Goal: Check status: Check status

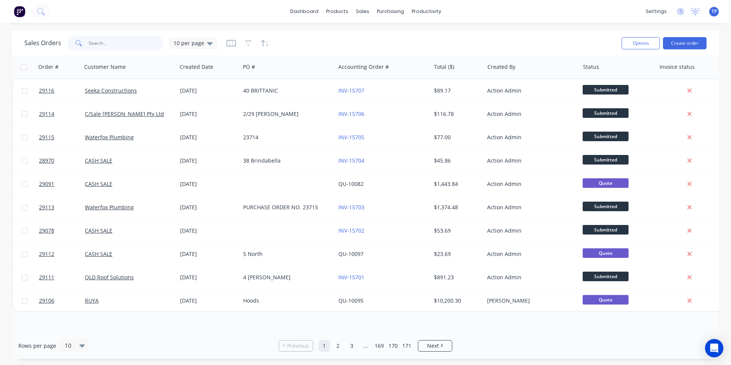
click at [115, 46] on input "text" at bounding box center [126, 43] width 75 height 15
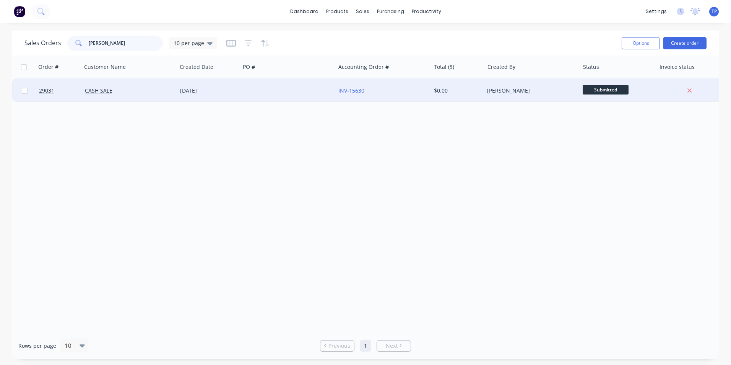
type input "[PERSON_NAME]"
click at [131, 88] on div "CASH SALE" at bounding box center [127, 91] width 85 height 8
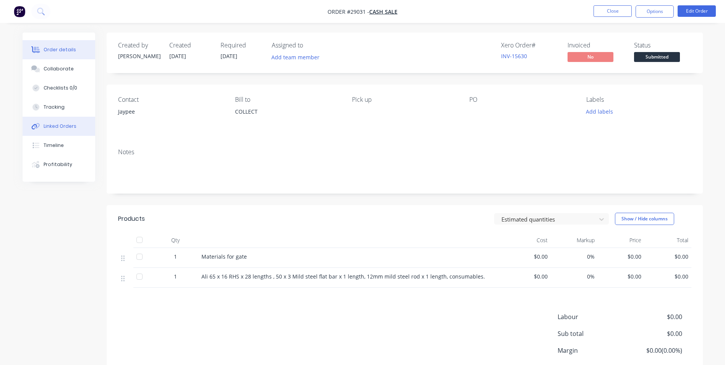
click at [57, 126] on div "Linked Orders" at bounding box center [60, 126] width 33 height 7
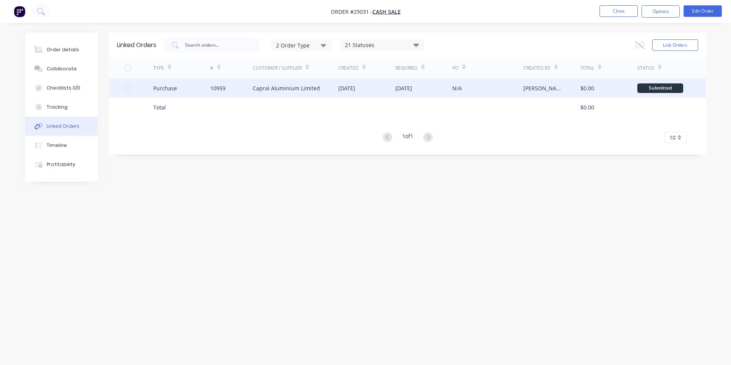
click at [234, 88] on div "10959" at bounding box center [231, 87] width 43 height 19
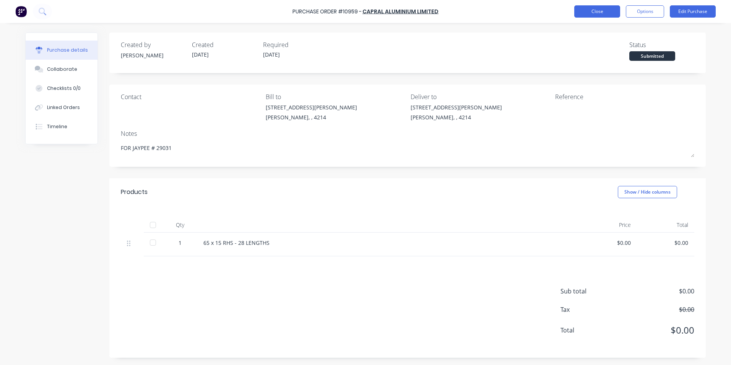
click at [580, 9] on button "Close" at bounding box center [597, 11] width 46 height 12
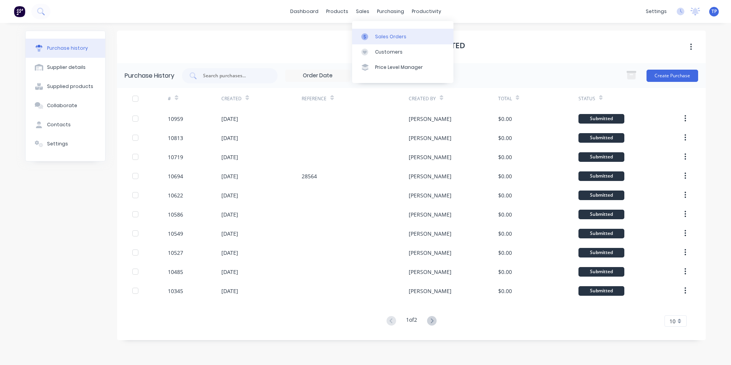
click at [399, 35] on div "Sales Orders" at bounding box center [390, 36] width 31 height 7
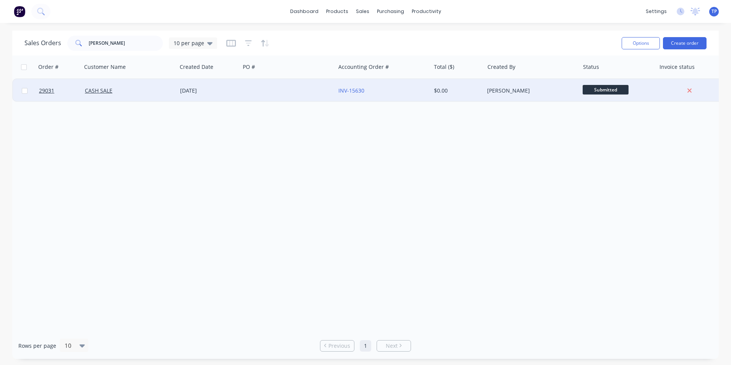
click at [260, 92] on div at bounding box center [287, 90] width 95 height 23
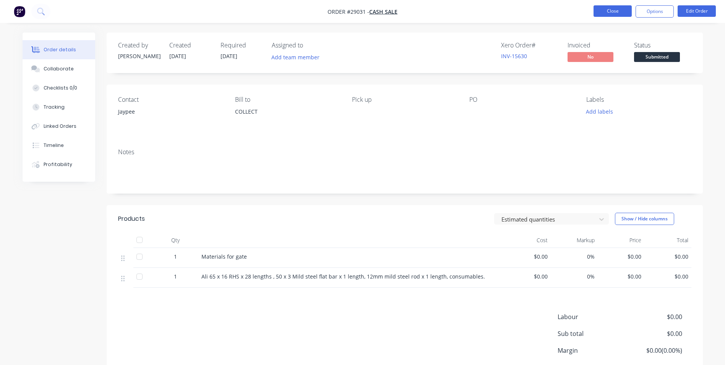
click at [596, 11] on button "Close" at bounding box center [613, 10] width 38 height 11
